Goal: Connect with others: Connect with others

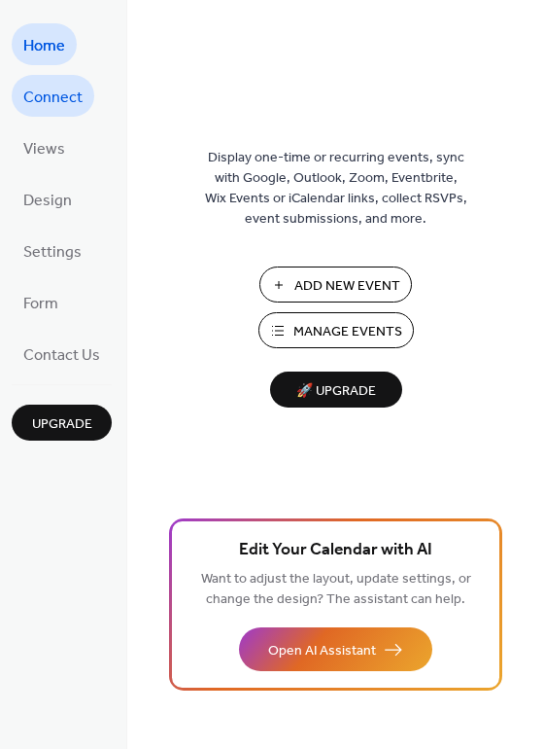
click at [74, 101] on span "Connect" at bounding box center [52, 98] width 59 height 30
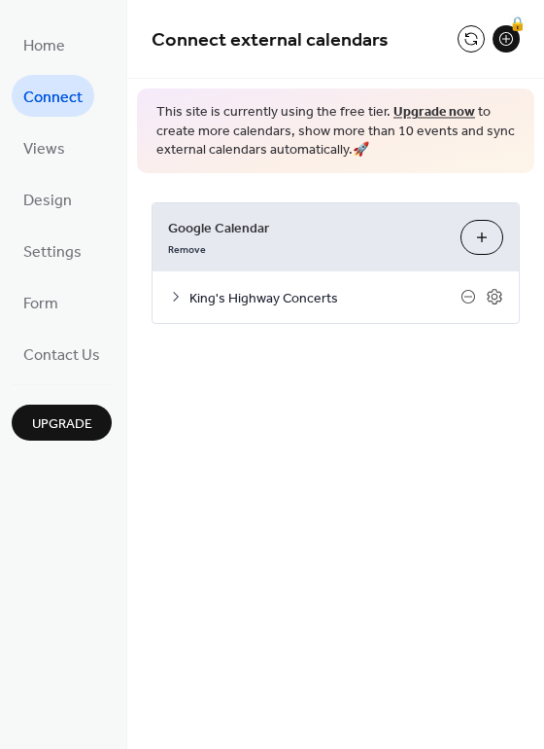
click at [311, 296] on span "King's Highway Concerts" at bounding box center [325, 298] width 271 height 20
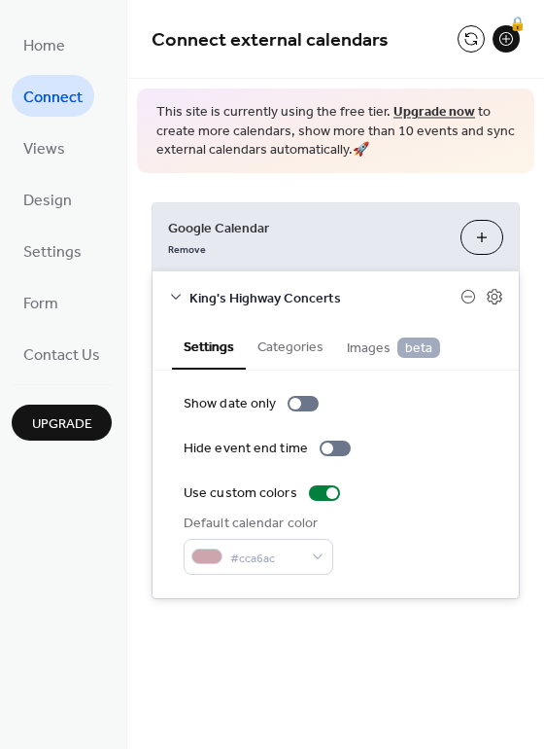
click at [308, 294] on span "King's Highway Concerts" at bounding box center [325, 298] width 271 height 20
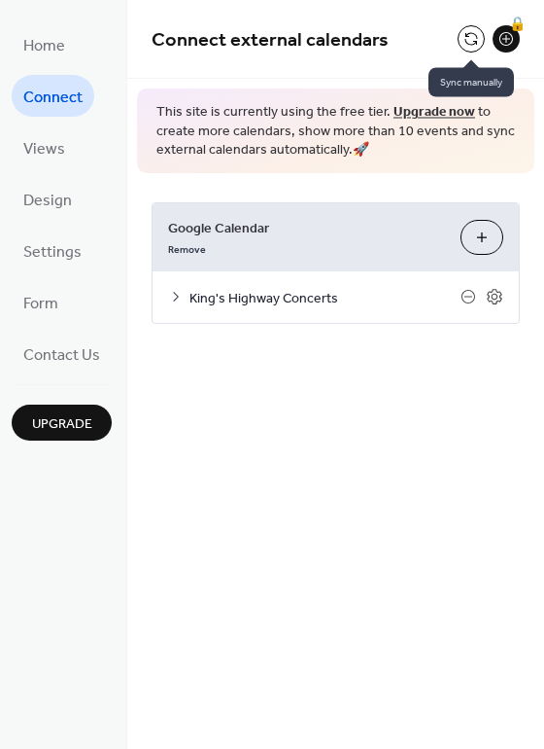
click at [474, 33] on button at bounding box center [471, 38] width 27 height 27
